Goal: Transaction & Acquisition: Purchase product/service

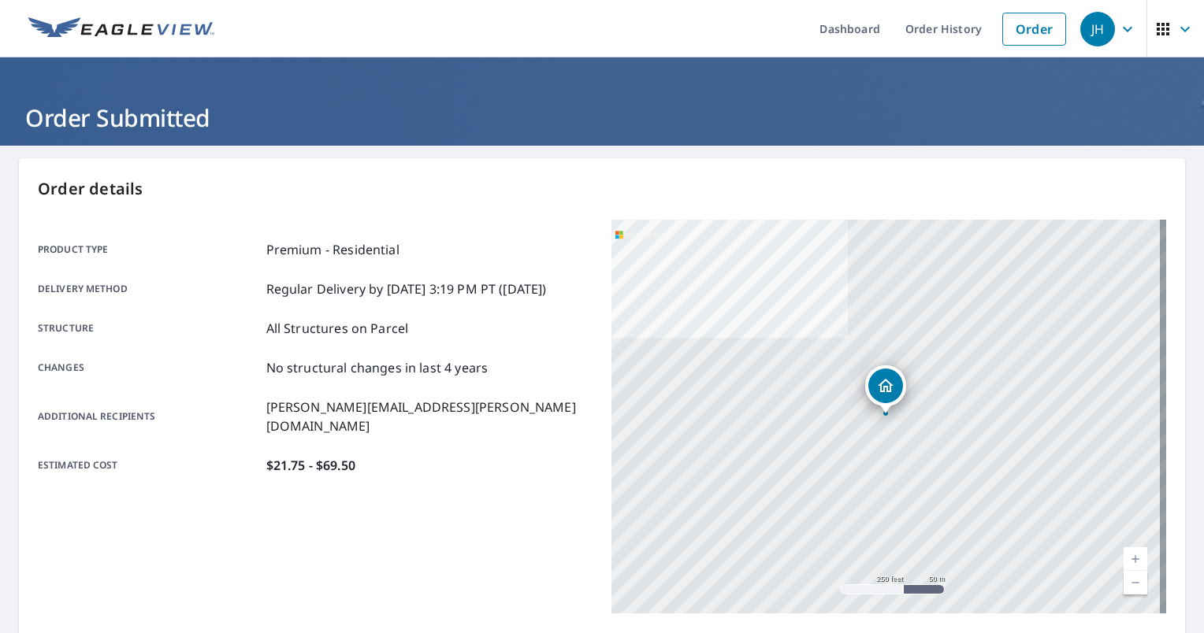
scroll to position [236, 0]
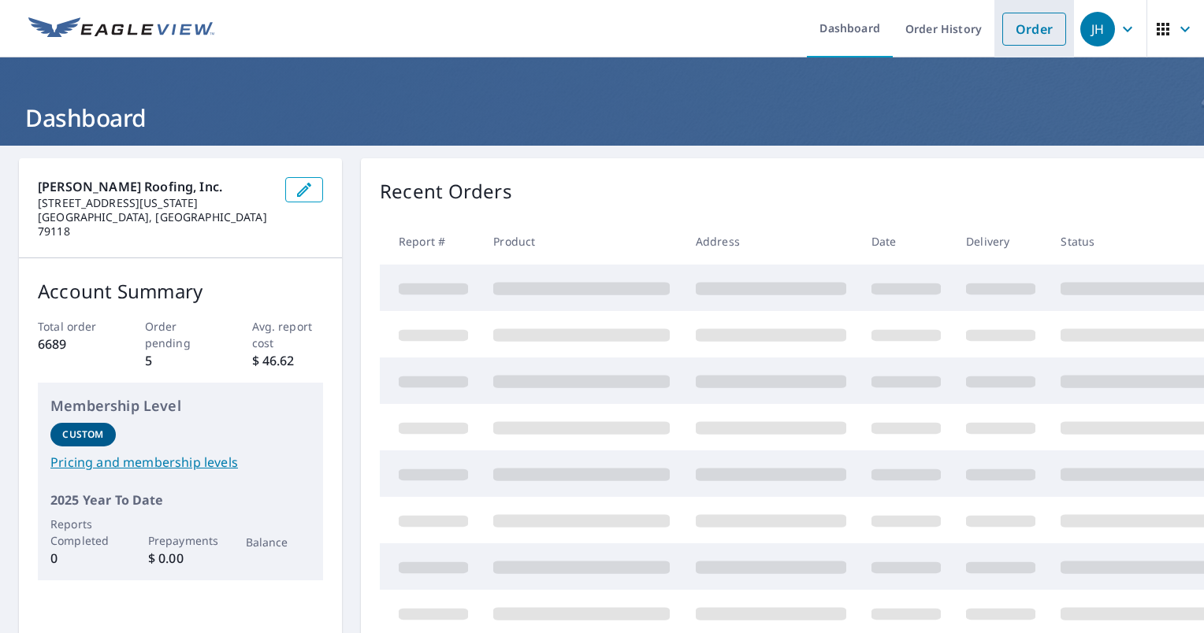
click at [1019, 25] on link "Order" at bounding box center [1034, 29] width 64 height 33
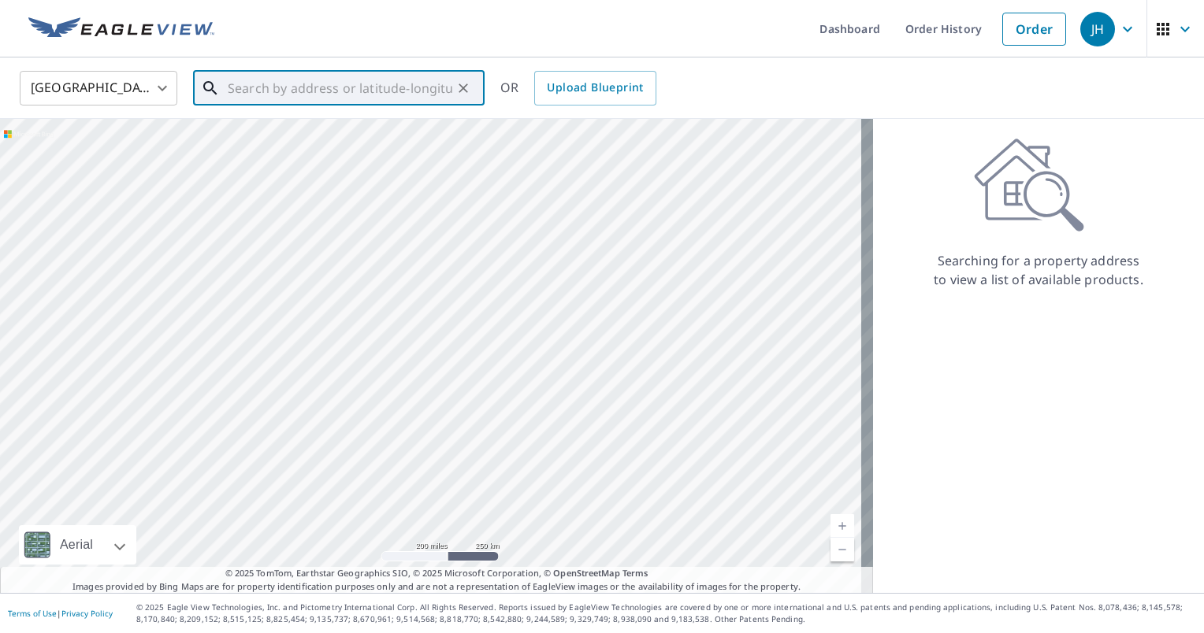
click at [321, 82] on input "text" at bounding box center [340, 88] width 225 height 44
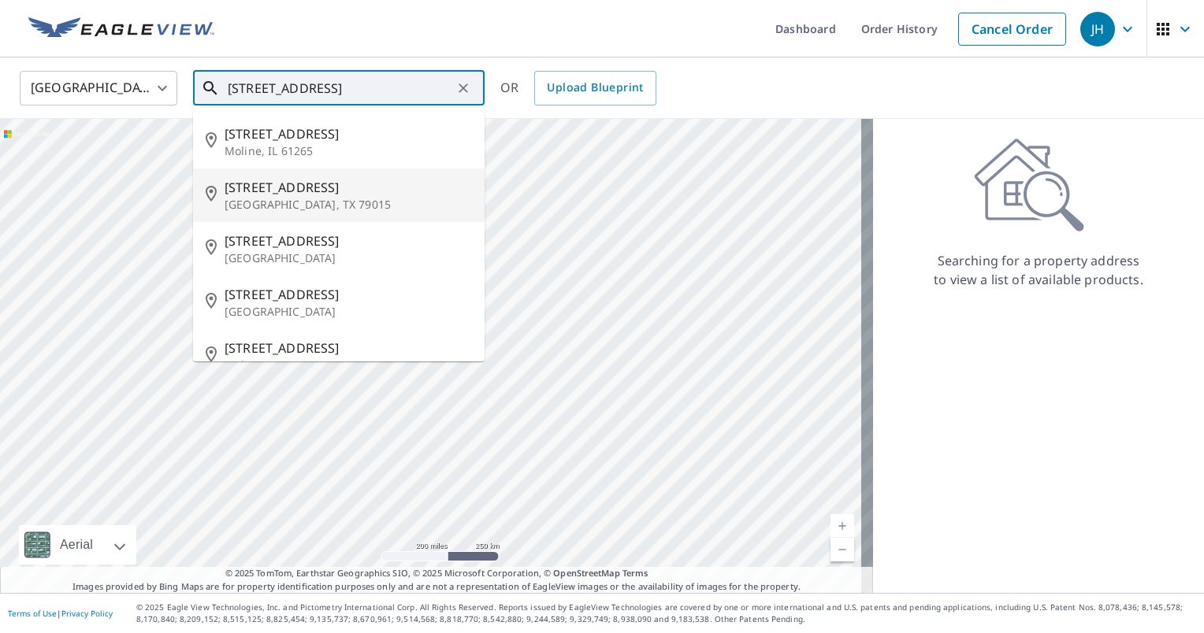
click at [317, 184] on span "2519 13th Ave" at bounding box center [348, 187] width 247 height 19
type input "2519 13th Ave Canyon, TX 79015"
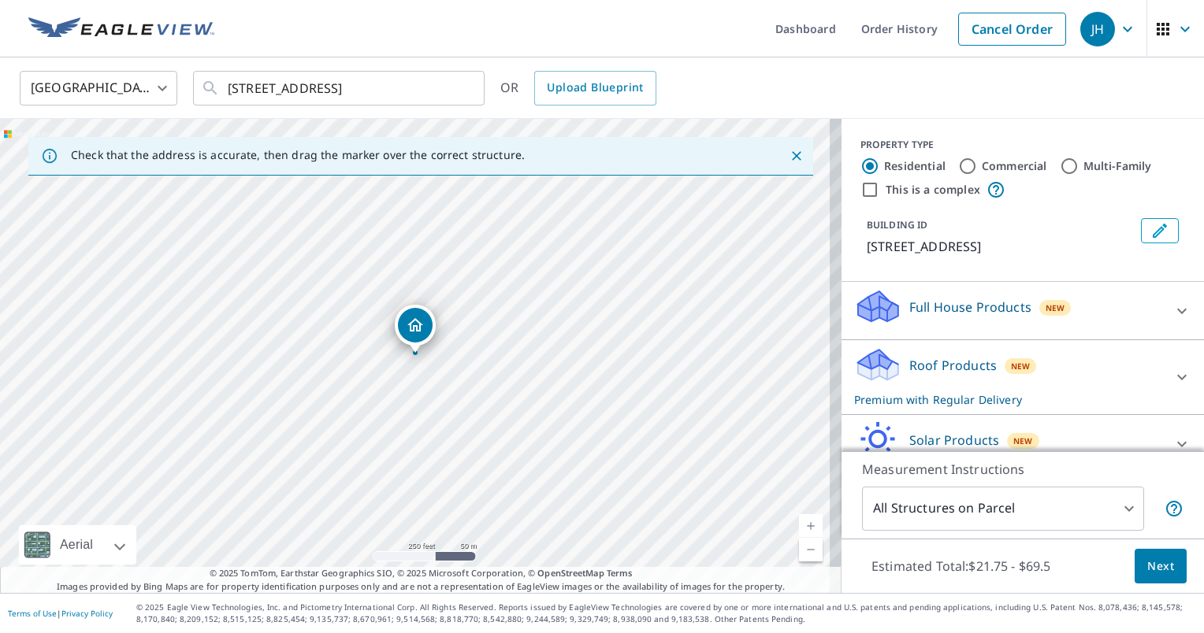
click at [1150, 566] on span "Next" at bounding box center [1160, 567] width 27 height 20
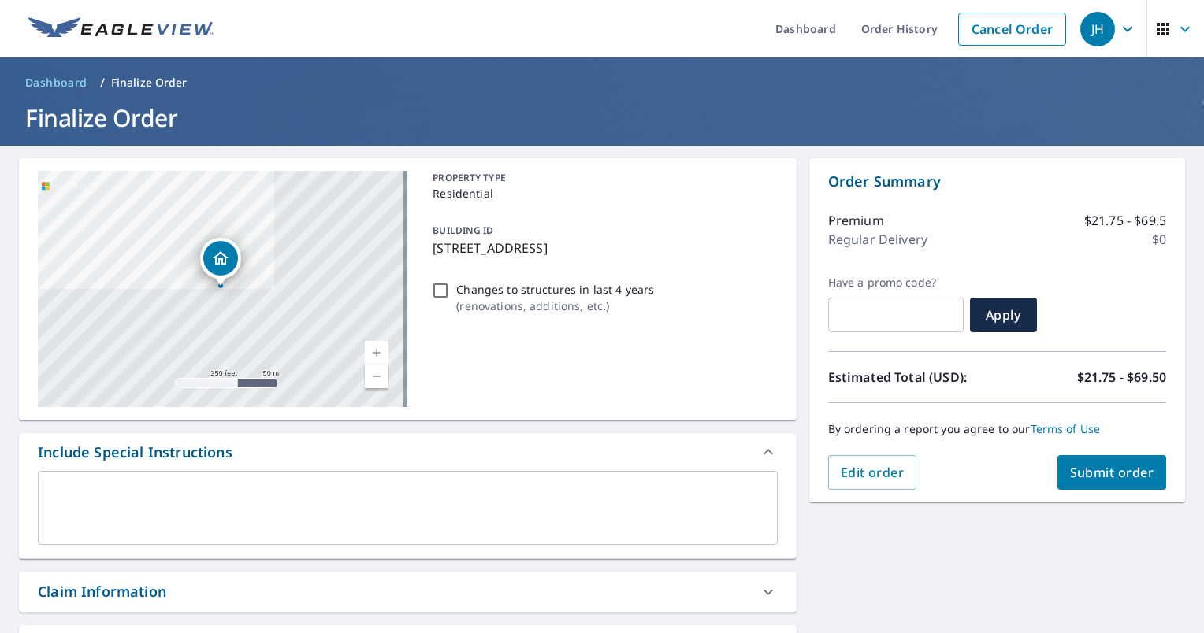
scroll to position [79, 0]
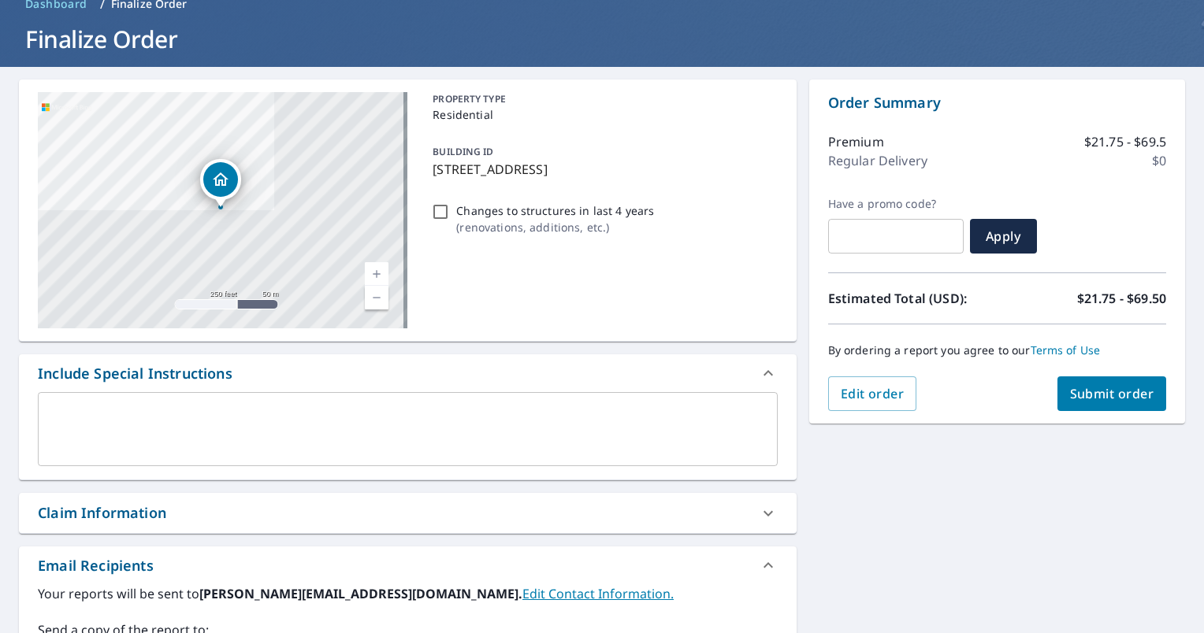
click at [271, 511] on div "Claim Information" at bounding box center [393, 513] width 711 height 21
checkbox input "true"
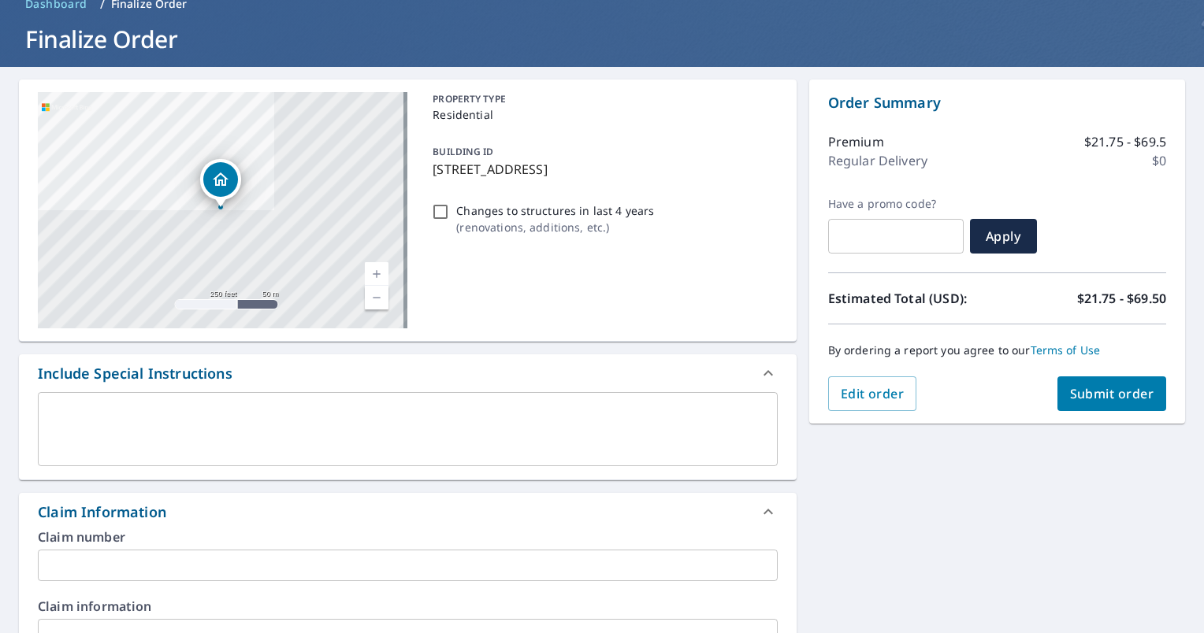
click at [198, 559] on input "text" at bounding box center [408, 566] width 740 height 32
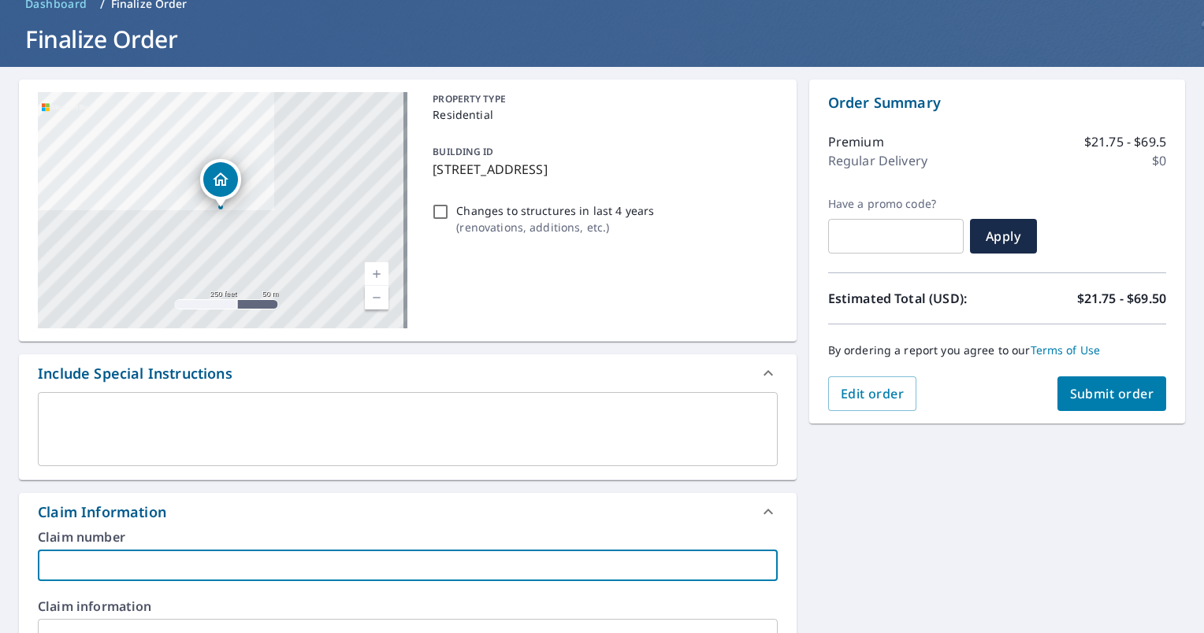
type input "R"
checkbox input "true"
type input "Ry"
checkbox input "true"
type input "Rya"
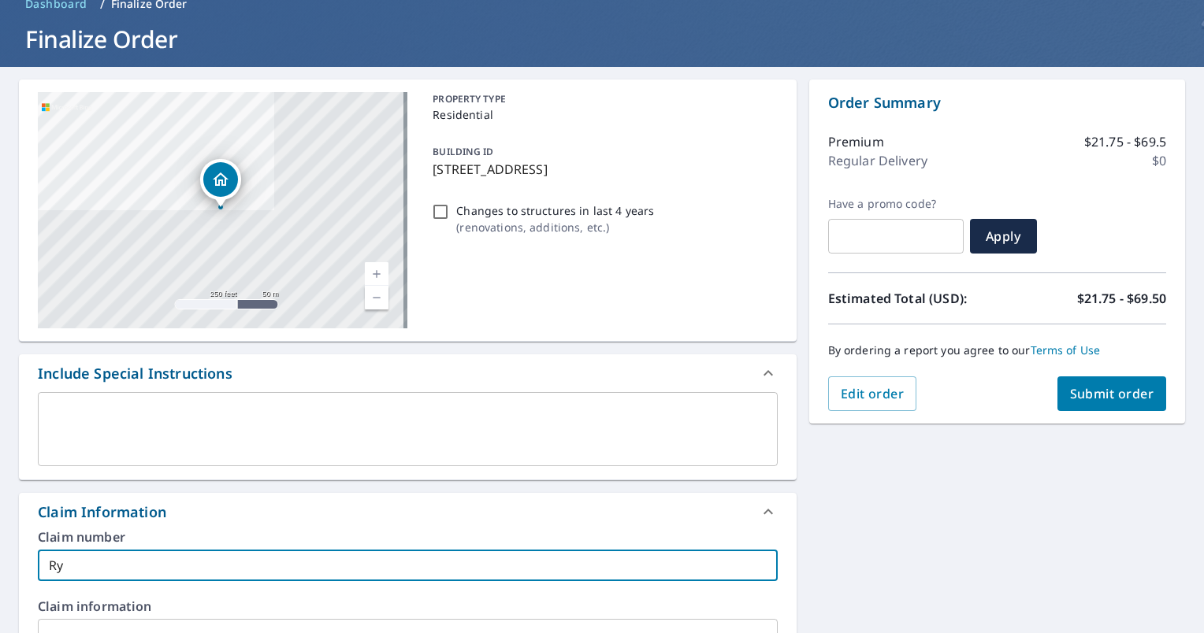
checkbox input "true"
type input "Ryan"
checkbox input "true"
type input "Ryan"
checkbox input "true"
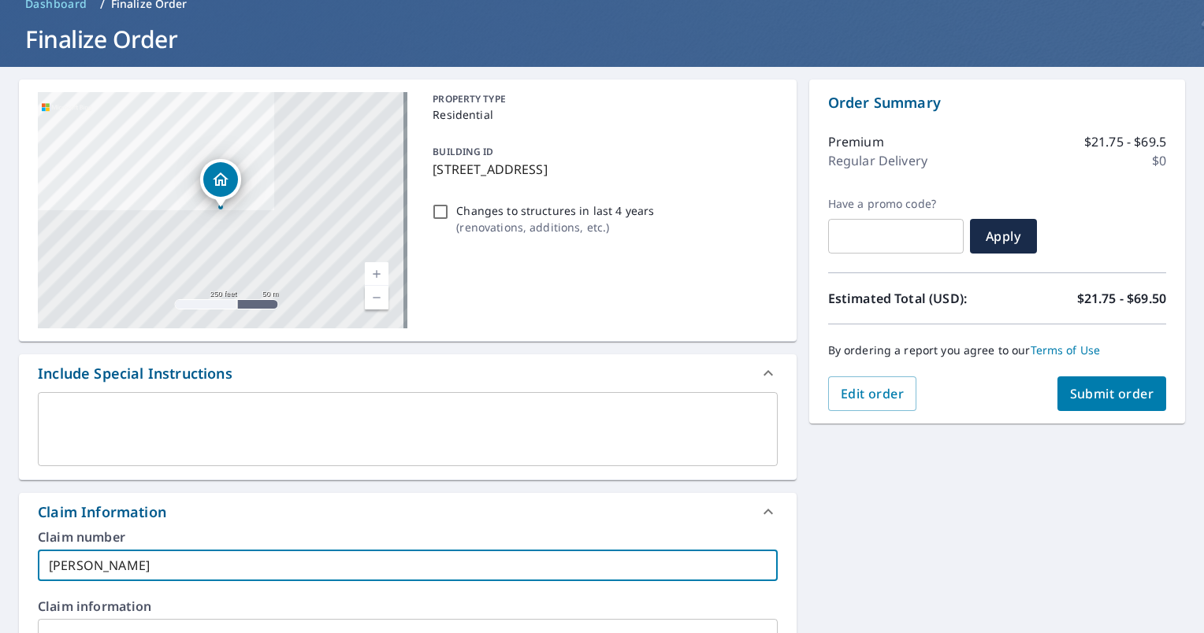
type input "Ryan M"
checkbox input "true"
type input "Ryan Mc"
checkbox input "true"
type input "Ryan McB"
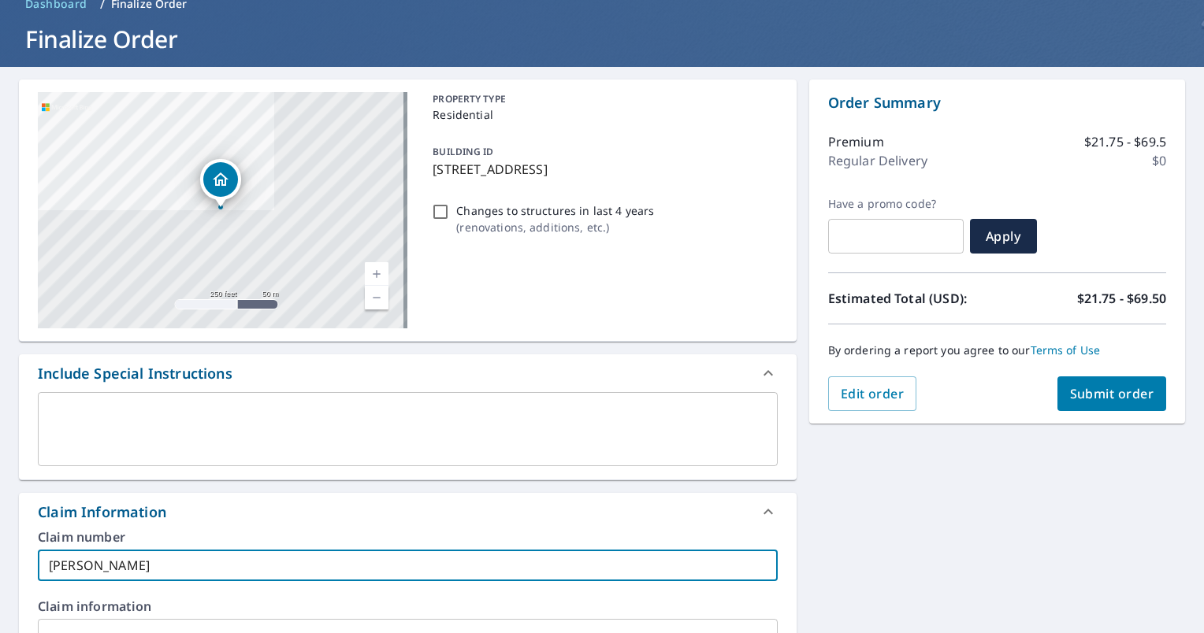
checkbox input "true"
type input "Ryan McBr"
checkbox input "true"
type input "Ryan McBri"
checkbox input "true"
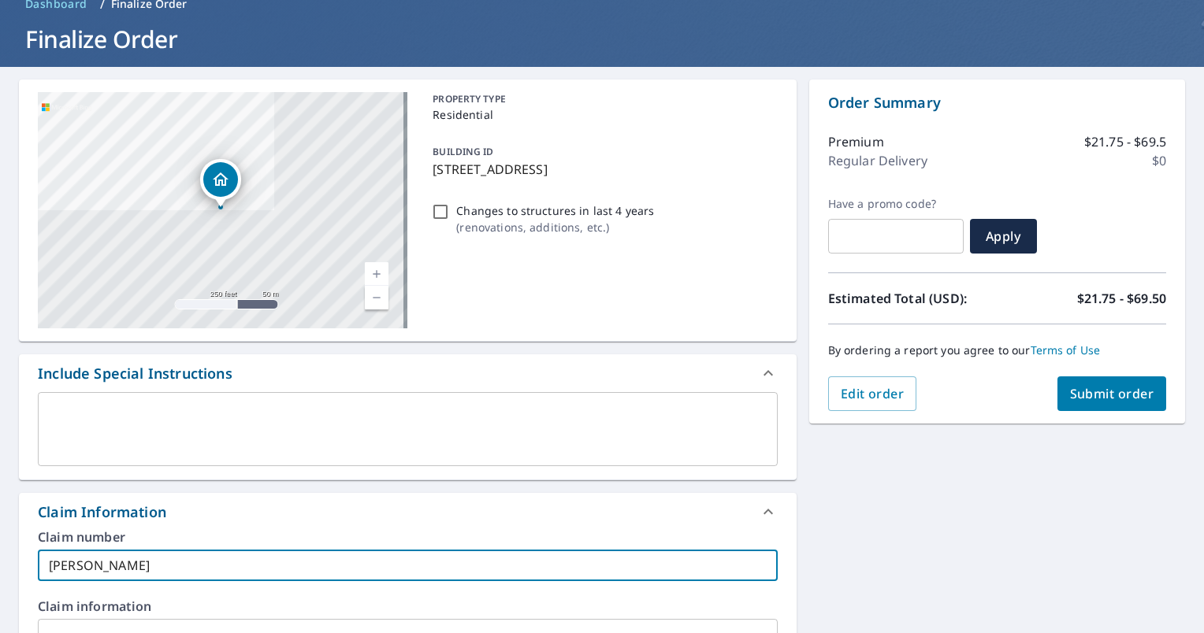
type input "Ryan McBrid"
checkbox input "true"
type input "Ryan McBride"
checkbox input "true"
type input "Ryan McBride"
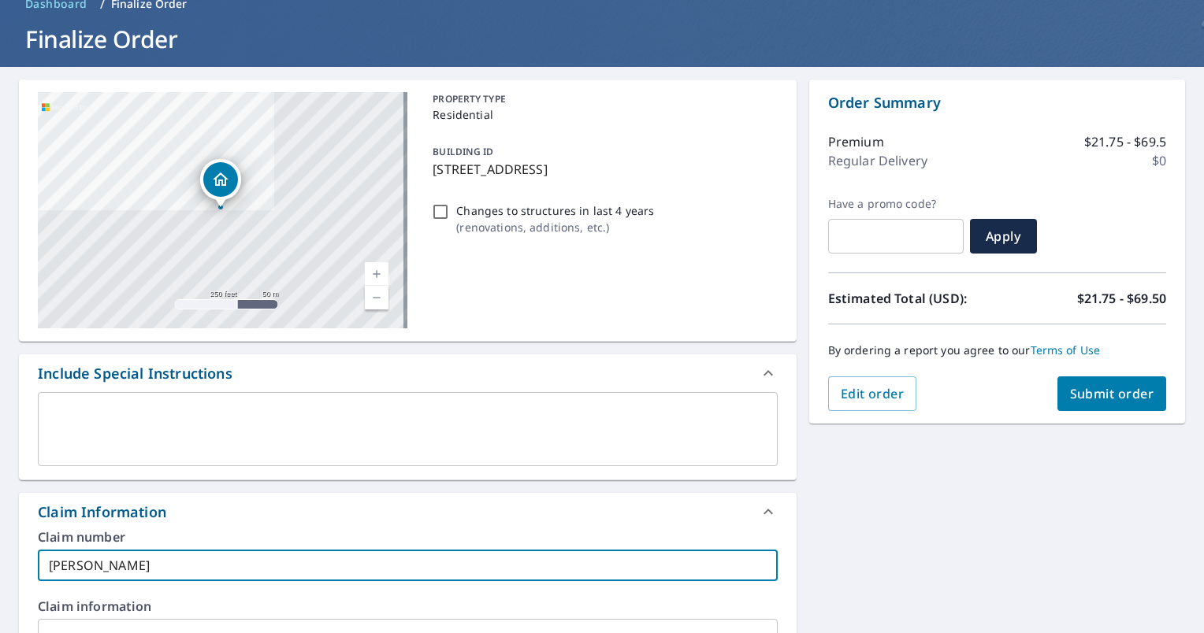
click at [1089, 392] on span "Submit order" at bounding box center [1112, 393] width 84 height 17
checkbox input "true"
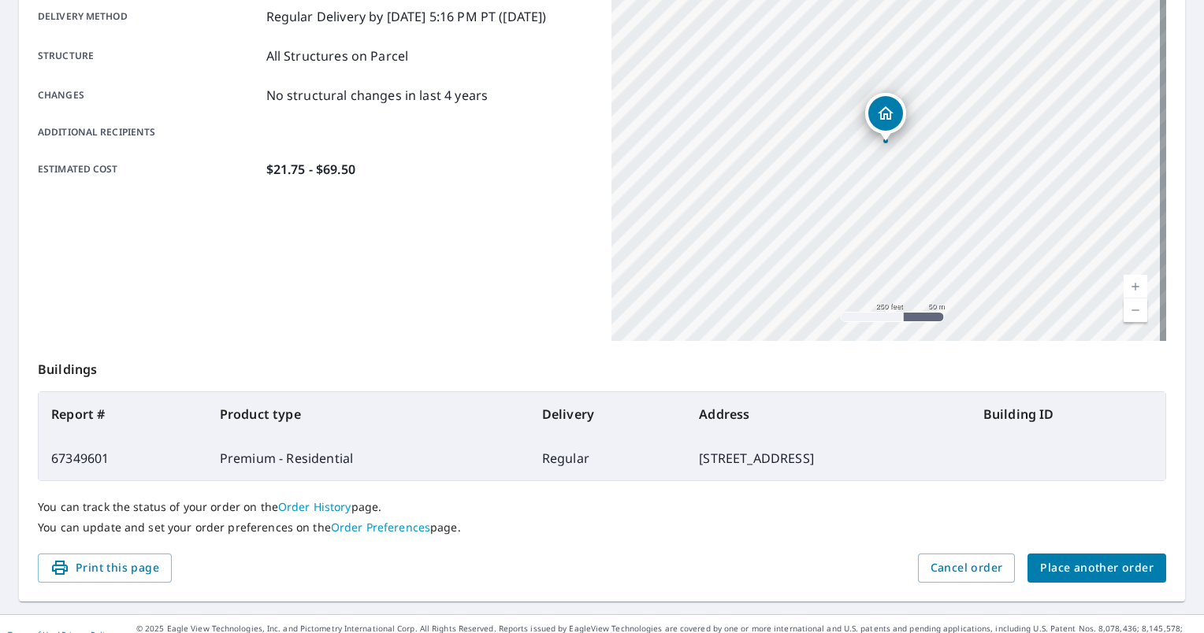
scroll to position [293, 0]
